Goal: Information Seeking & Learning: Check status

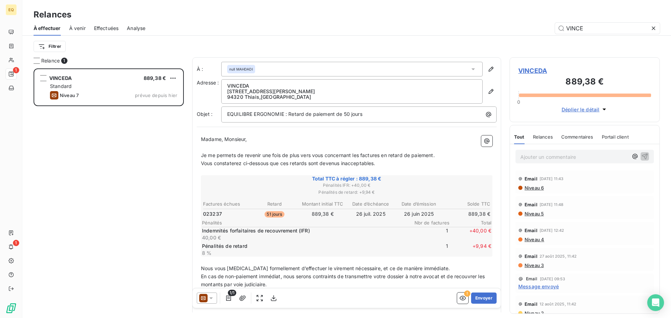
scroll to position [245, 145]
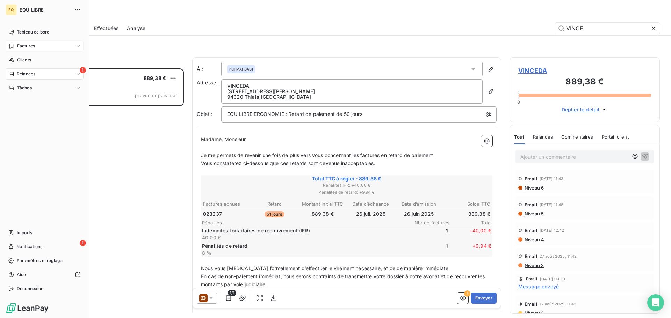
click at [36, 45] on div "Factures" at bounding box center [45, 46] width 78 height 11
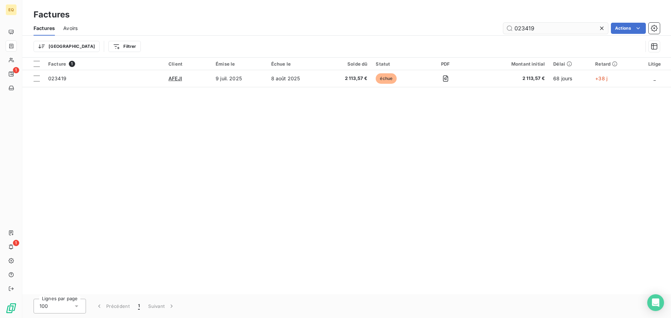
drag, startPoint x: 558, startPoint y: 24, endPoint x: 508, endPoint y: 25, distance: 49.6
click at [509, 25] on input "023419" at bounding box center [555, 28] width 105 height 11
type input "023841"
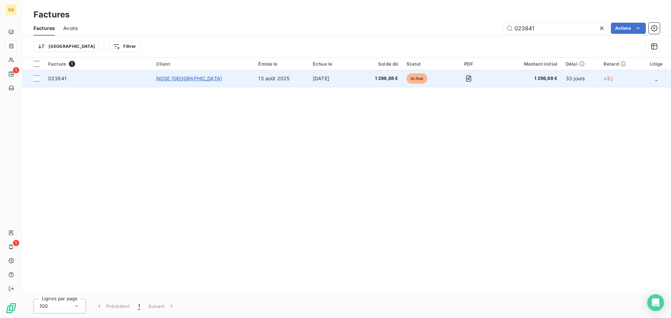
click at [188, 78] on span "NOSE [GEOGRAPHIC_DATA]" at bounding box center [189, 79] width 66 height 6
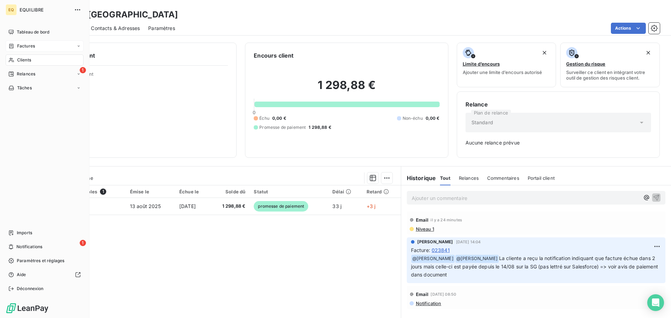
click at [34, 44] on span "Factures" at bounding box center [26, 46] width 18 height 6
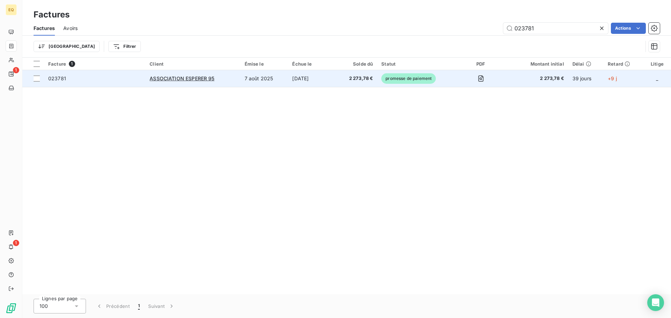
type input "023781"
click at [279, 80] on td "7 août 2025" at bounding box center [265, 78] width 48 height 17
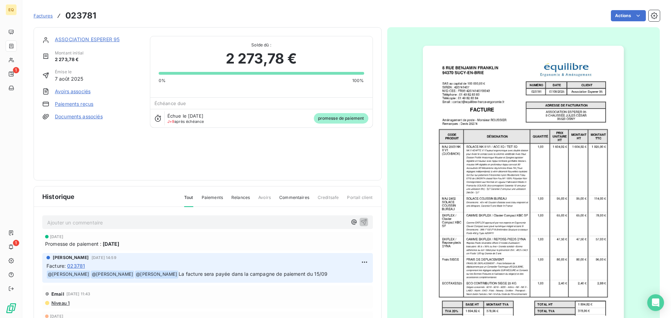
scroll to position [1, 0]
drag, startPoint x: 43, startPoint y: 15, endPoint x: 55, endPoint y: 15, distance: 11.5
click at [43, 15] on span "Factures" at bounding box center [43, 16] width 19 height 6
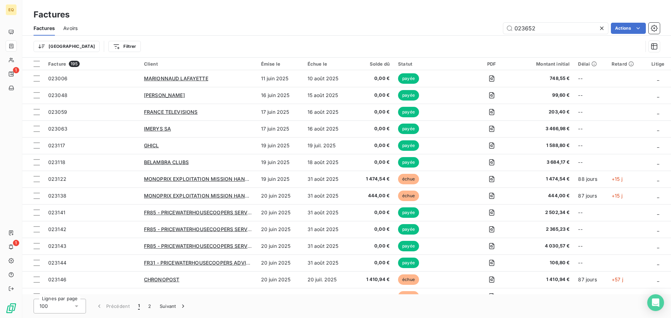
type input "023652"
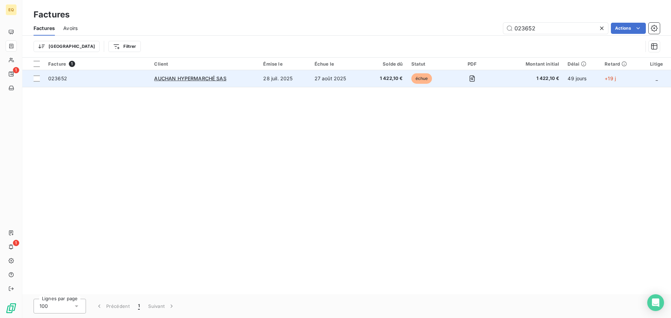
click at [258, 79] on td "AUCHAN HYPERMARCHÉ SAS" at bounding box center [204, 78] width 109 height 17
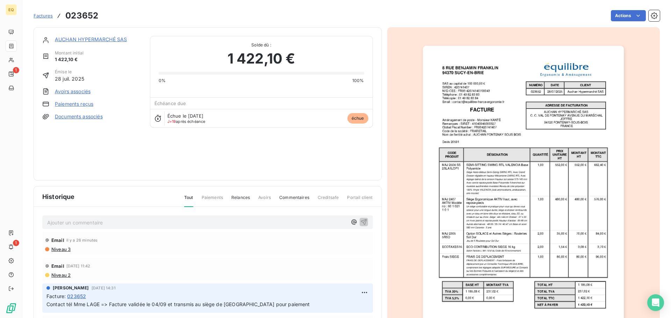
click at [46, 16] on span "Factures" at bounding box center [43, 16] width 19 height 6
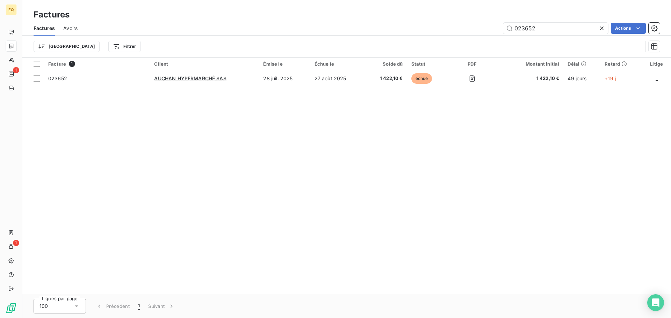
drag, startPoint x: 538, startPoint y: 27, endPoint x: 475, endPoint y: 29, distance: 62.3
click at [476, 29] on div "023652 Actions" at bounding box center [373, 28] width 574 height 11
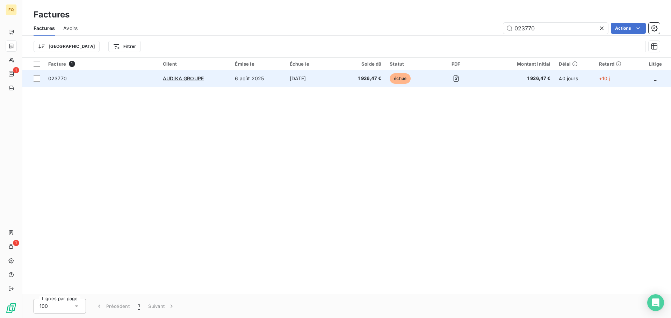
type input "023770"
click at [333, 83] on td "[DATE]" at bounding box center [312, 78] width 53 height 17
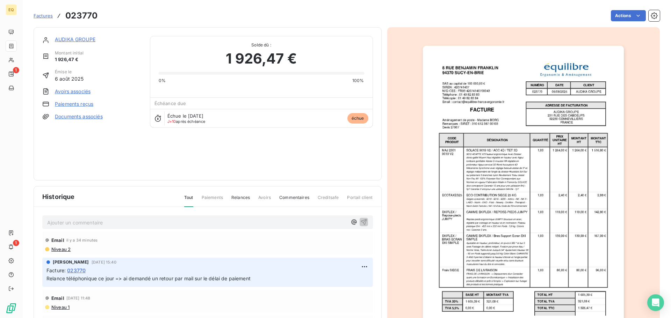
click at [44, 15] on span "Factures" at bounding box center [43, 16] width 19 height 6
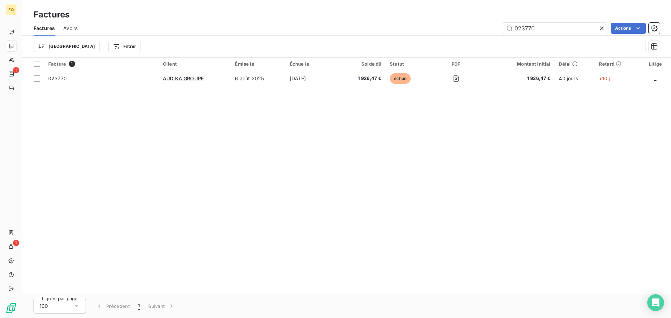
drag, startPoint x: 523, startPoint y: 29, endPoint x: 501, endPoint y: 28, distance: 21.3
click at [502, 28] on div "023770 Actions" at bounding box center [373, 28] width 574 height 11
type input "023270"
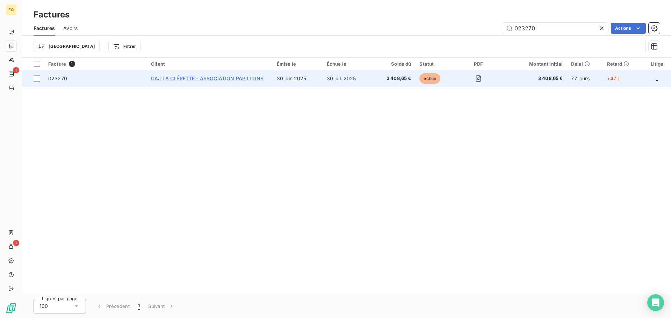
click at [251, 80] on span "CAJ LA CLÉRETTE - ASSOCIATION PAPILLONS" at bounding box center [207, 79] width 113 height 6
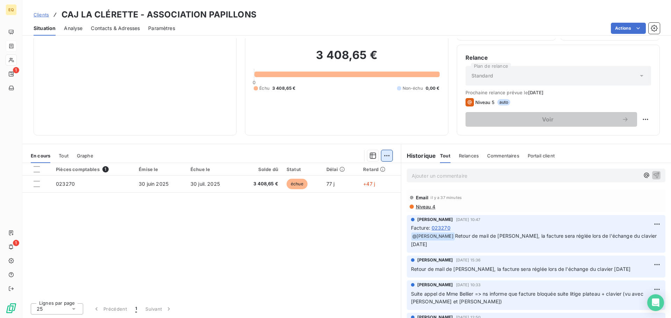
scroll to position [47, 0]
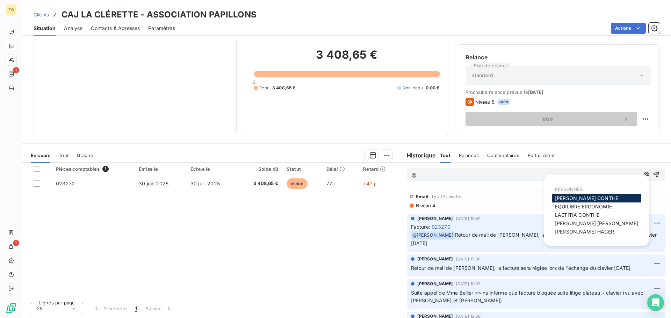
drag, startPoint x: 635, startPoint y: 174, endPoint x: 625, endPoint y: 174, distance: 9.1
click at [643, 174] on icon "button" at bounding box center [646, 174] width 7 height 7
click at [574, 196] on span "[PERSON_NAME]" at bounding box center [586, 198] width 63 height 6
click at [643, 173] on icon "button" at bounding box center [646, 175] width 7 height 7
click at [570, 232] on span "[PERSON_NAME]" at bounding box center [584, 232] width 59 height 6
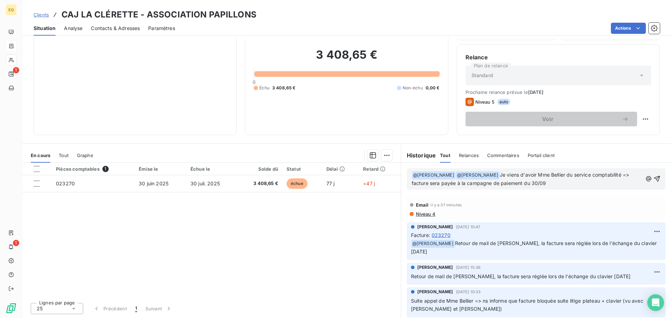
drag, startPoint x: 646, startPoint y: 177, endPoint x: 487, endPoint y: 227, distance: 167.4
click at [487, 227] on div "﻿ @ [PERSON_NAME] ﻿ ﻿ @ [PERSON_NAME] ﻿ Je viens d'avoir Mme Bellier du service…" at bounding box center [536, 241] width 270 height 156
click at [495, 174] on span "Je viens d'avoir Mme Bellier du service comptabilité => facture sera payée à la…" at bounding box center [521, 179] width 219 height 14
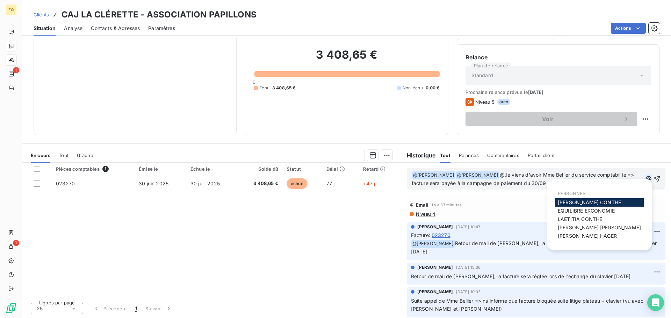
click at [645, 177] on icon "button" at bounding box center [648, 178] width 7 height 7
click at [579, 219] on span "[PERSON_NAME]" at bounding box center [580, 219] width 44 height 6
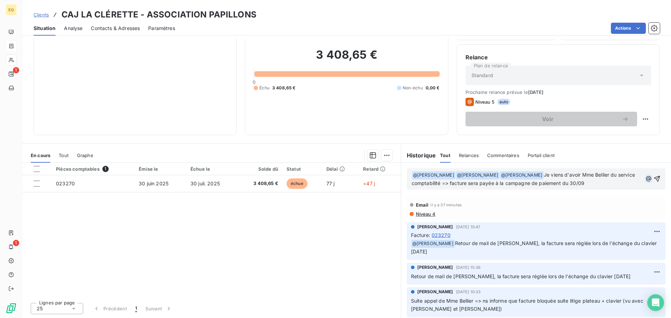
drag, startPoint x: 646, startPoint y: 176, endPoint x: 639, endPoint y: 175, distance: 7.3
click at [654, 176] on icon "button" at bounding box center [657, 178] width 7 height 7
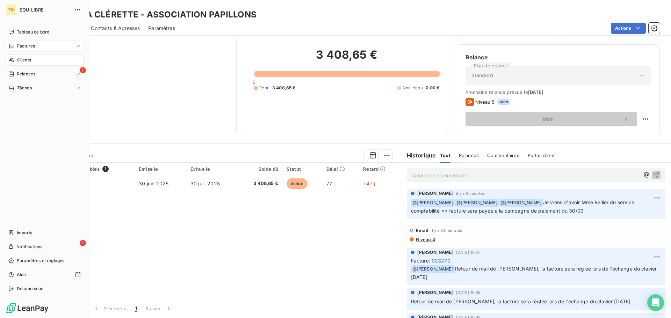
click at [31, 43] on span "Factures" at bounding box center [26, 46] width 18 height 6
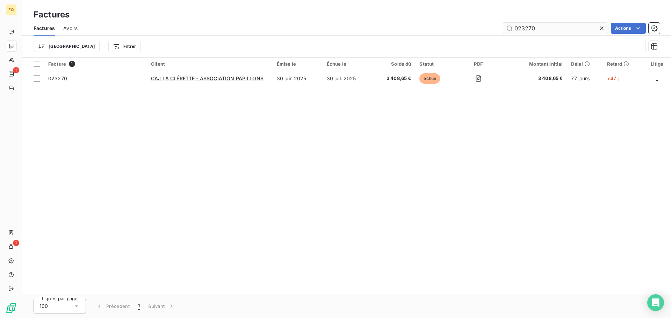
drag, startPoint x: 552, startPoint y: 24, endPoint x: 505, endPoint y: 24, distance: 46.8
click at [505, 24] on input "023270" at bounding box center [555, 28] width 105 height 11
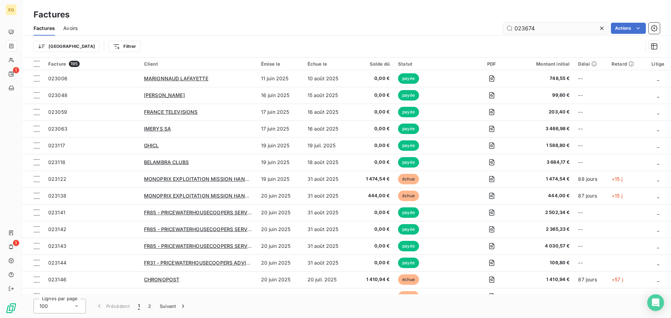
type input "023674"
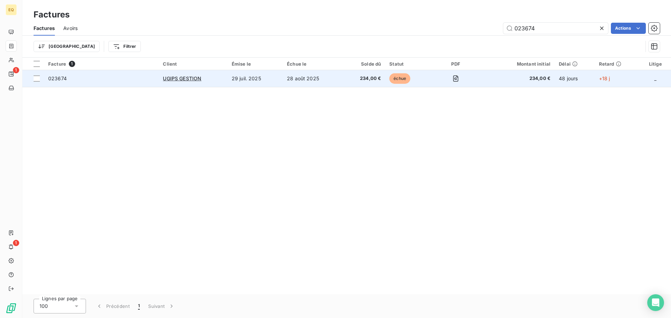
click at [336, 77] on td "28 août 2025" at bounding box center [312, 78] width 59 height 17
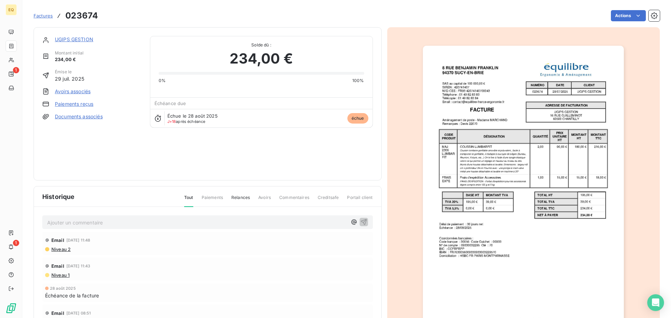
click at [80, 37] on link "UGIPS GESTION" at bounding box center [74, 39] width 38 height 6
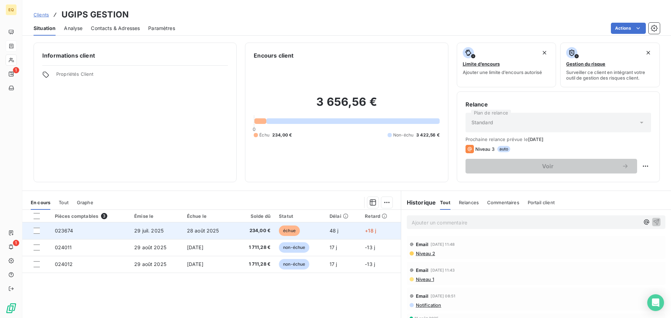
click at [194, 230] on span "28 août 2025" at bounding box center [203, 231] width 32 height 6
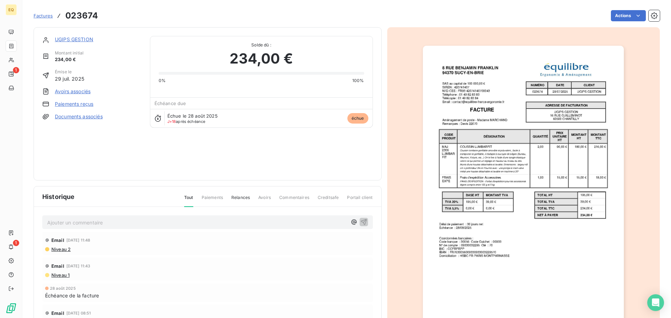
click at [77, 117] on link "Documents associés" at bounding box center [79, 116] width 48 height 7
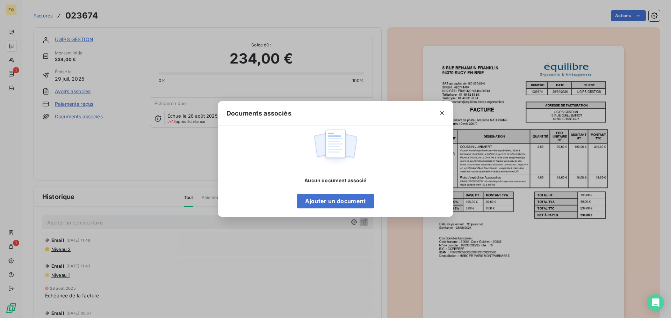
click at [109, 145] on div "Documents associés Aucun document associé Ajouter un document" at bounding box center [335, 159] width 671 height 318
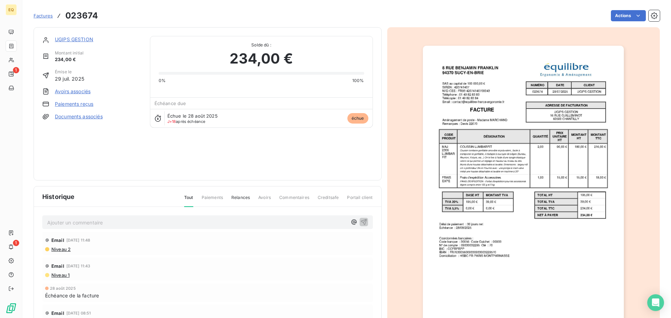
click at [83, 38] on link "UGIPS GESTION" at bounding box center [74, 39] width 38 height 6
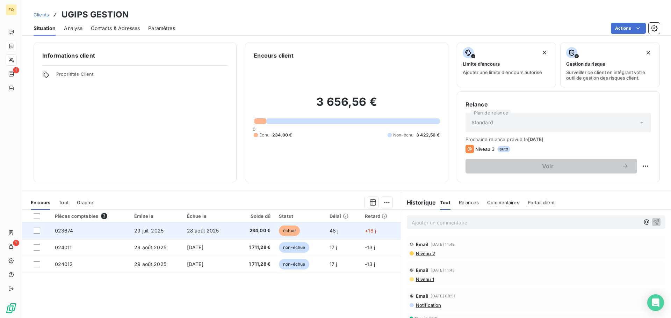
click at [229, 229] on td "28 août 2025" at bounding box center [209, 231] width 53 height 17
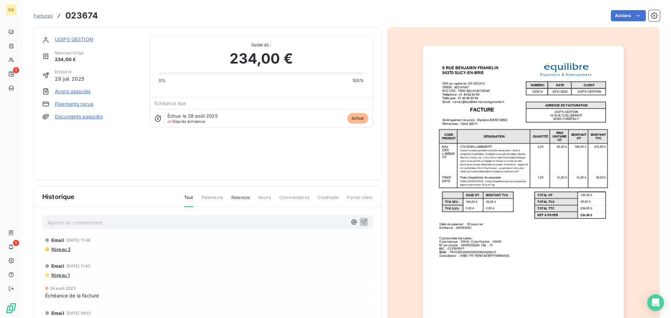
click at [79, 223] on p "Ajouter un commentaire ﻿" at bounding box center [197, 223] width 300 height 9
